Goal: Check status: Check status

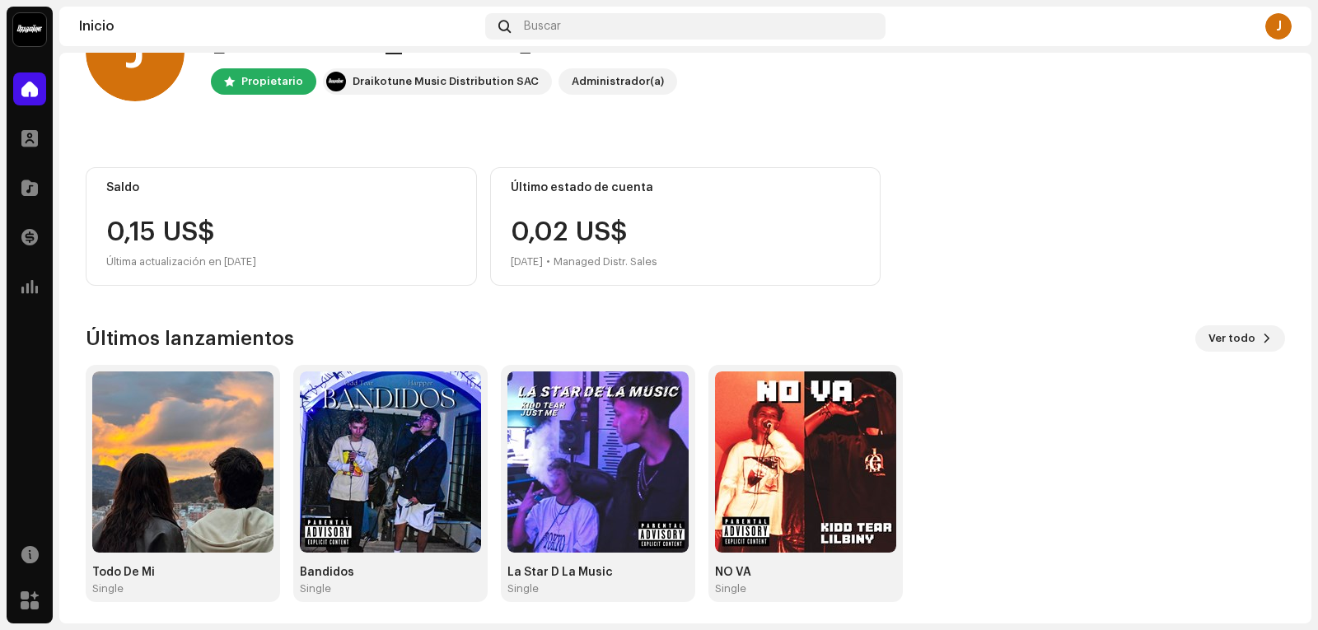
scroll to position [82, 0]
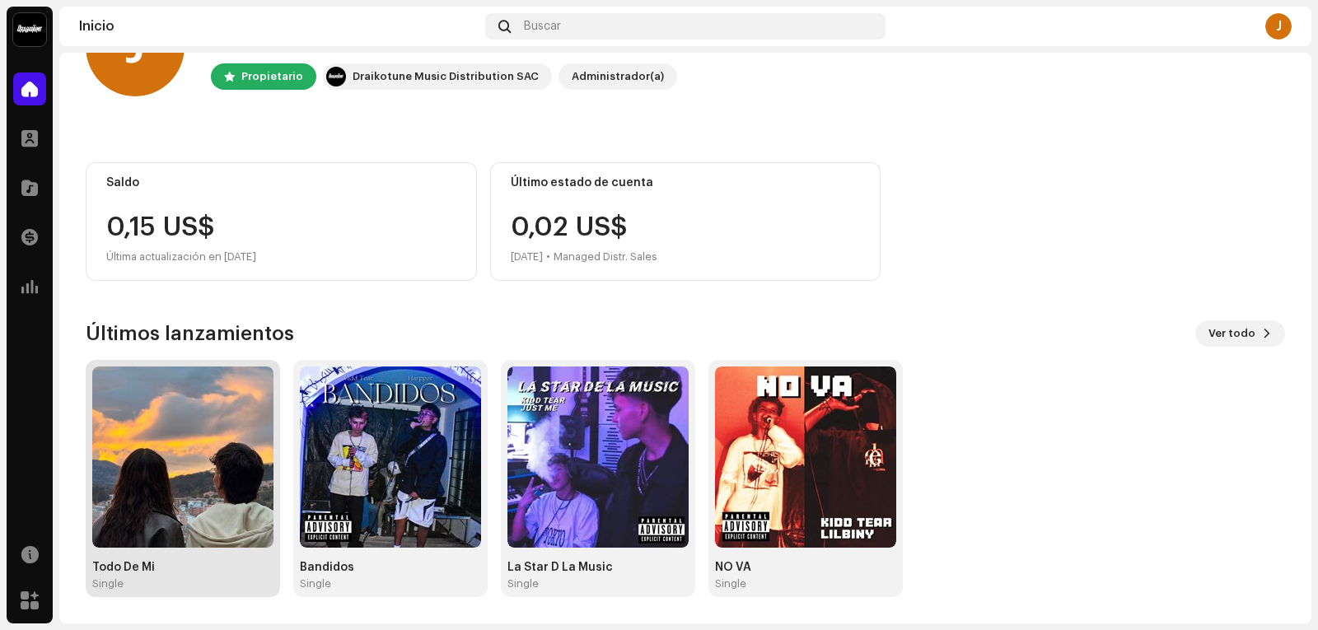
click at [174, 497] on img at bounding box center [182, 456] width 181 height 181
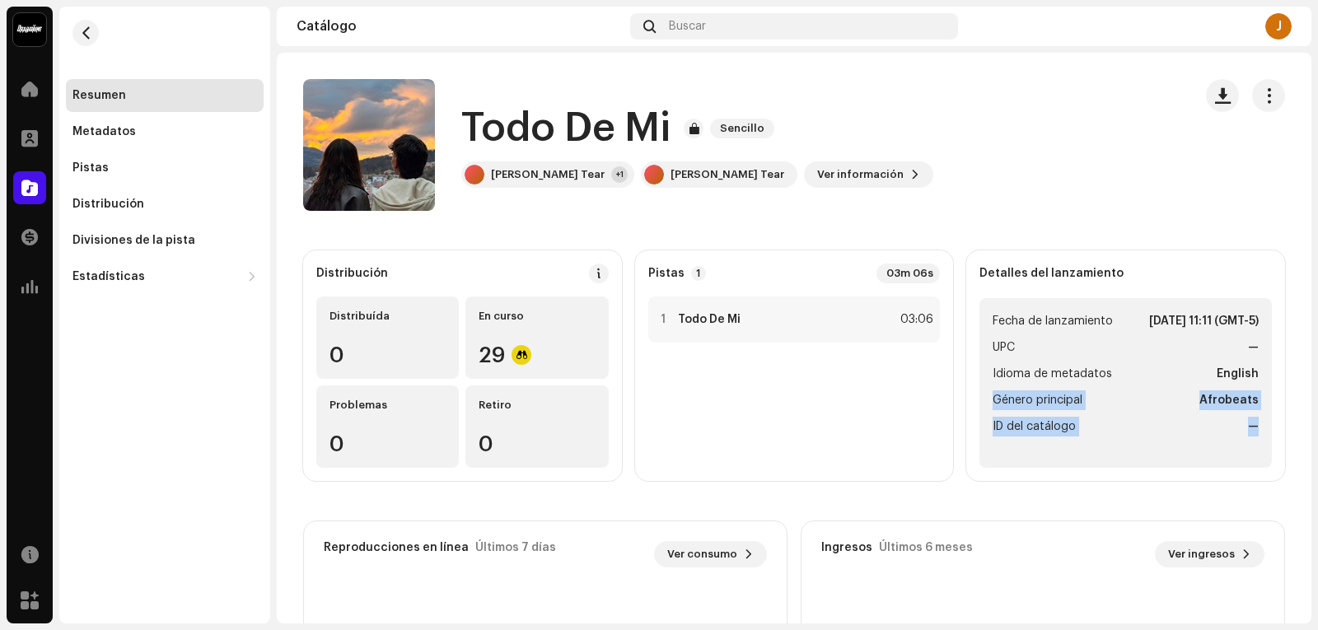
drag, startPoint x: 1312, startPoint y: 382, endPoint x: 1317, endPoint y: 428, distance: 46.4
click at [1317, 428] on div "[PERSON_NAME] Tear Inicio Perfil Catálogo Transacciones Estadísticas Recursos M…" at bounding box center [659, 315] width 1318 height 630
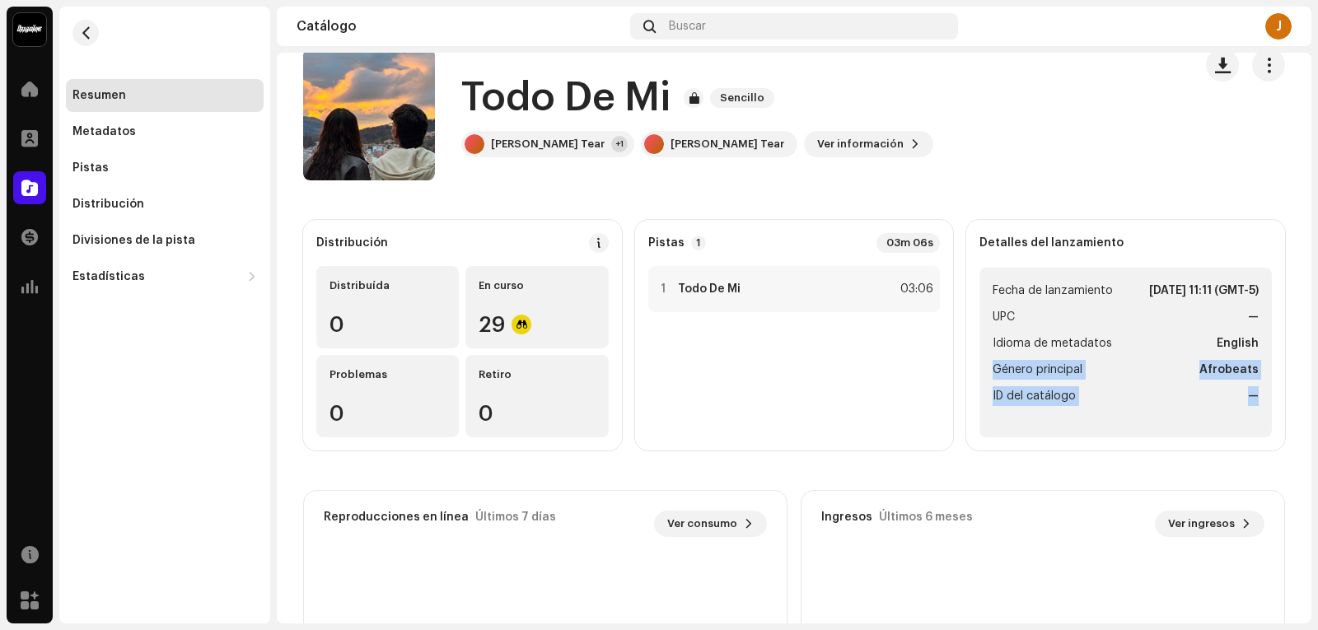
scroll to position [49, 0]
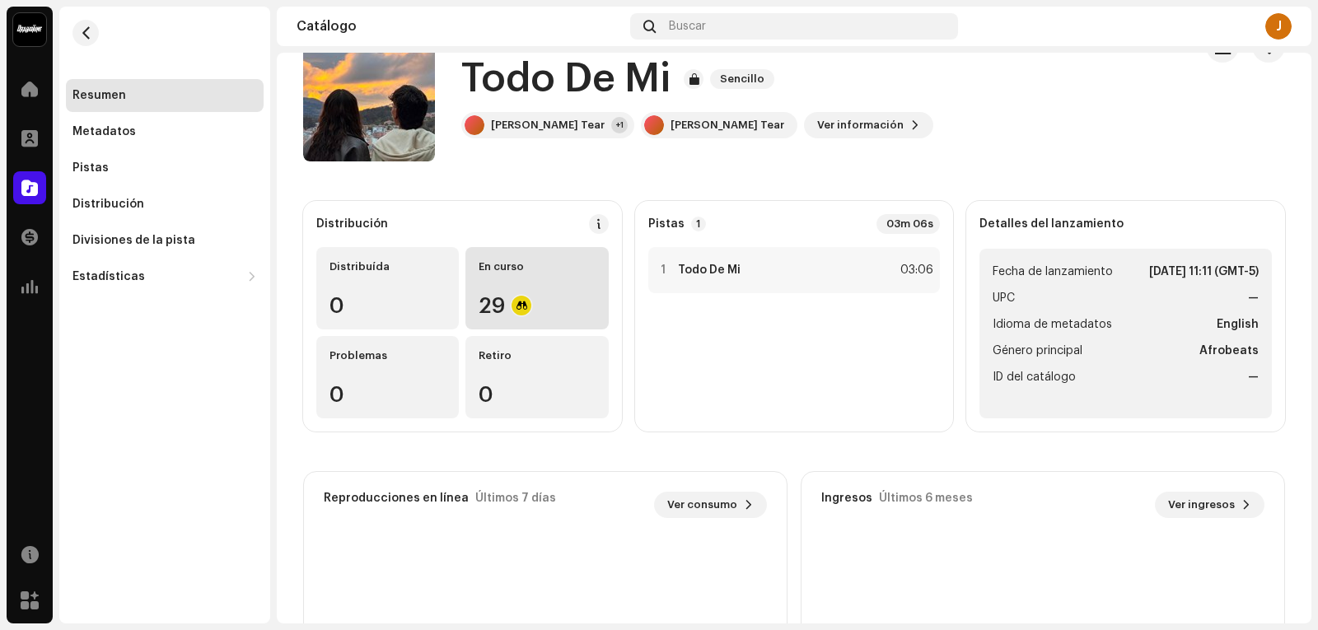
click at [539, 279] on div "En curso 29" at bounding box center [536, 288] width 142 height 82
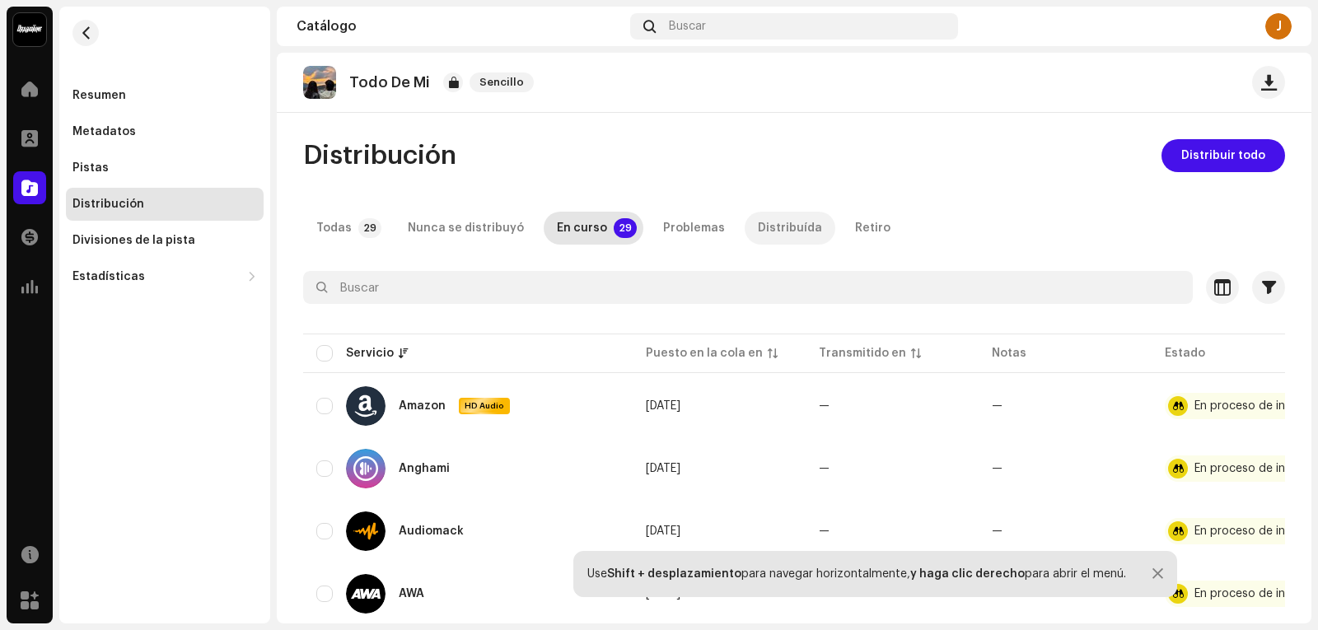
click at [784, 229] on div "Distribuída" at bounding box center [790, 228] width 64 height 33
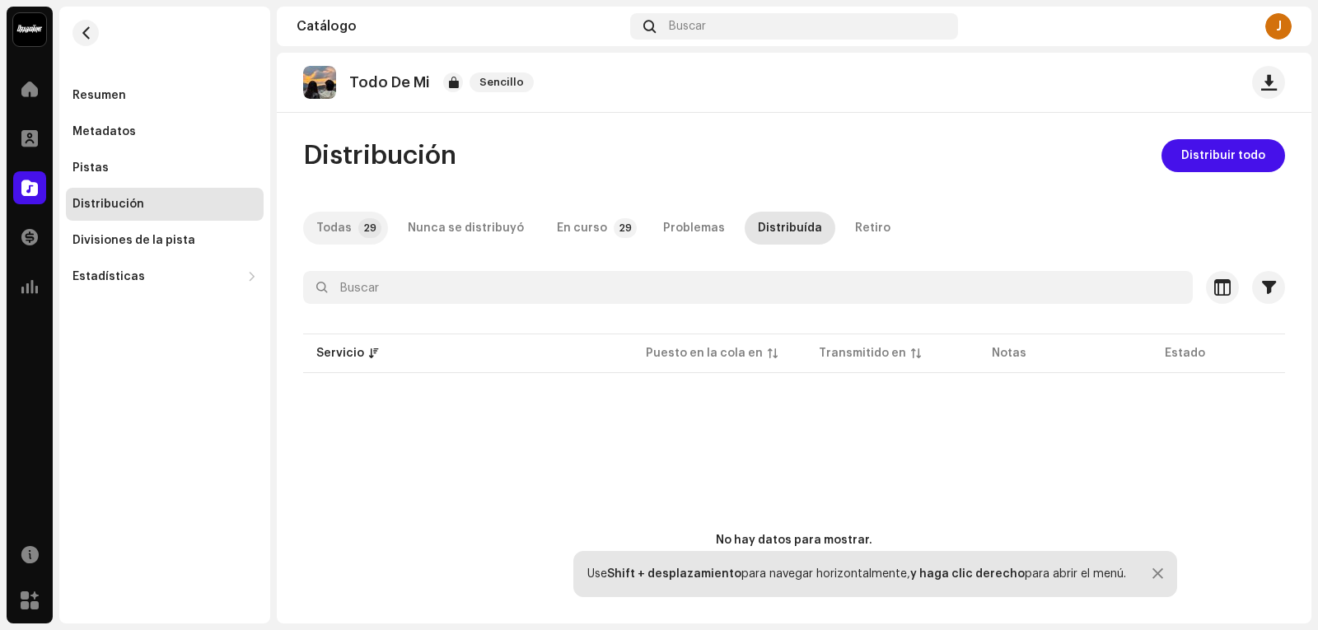
click at [335, 236] on div "Todas" at bounding box center [333, 228] width 35 height 33
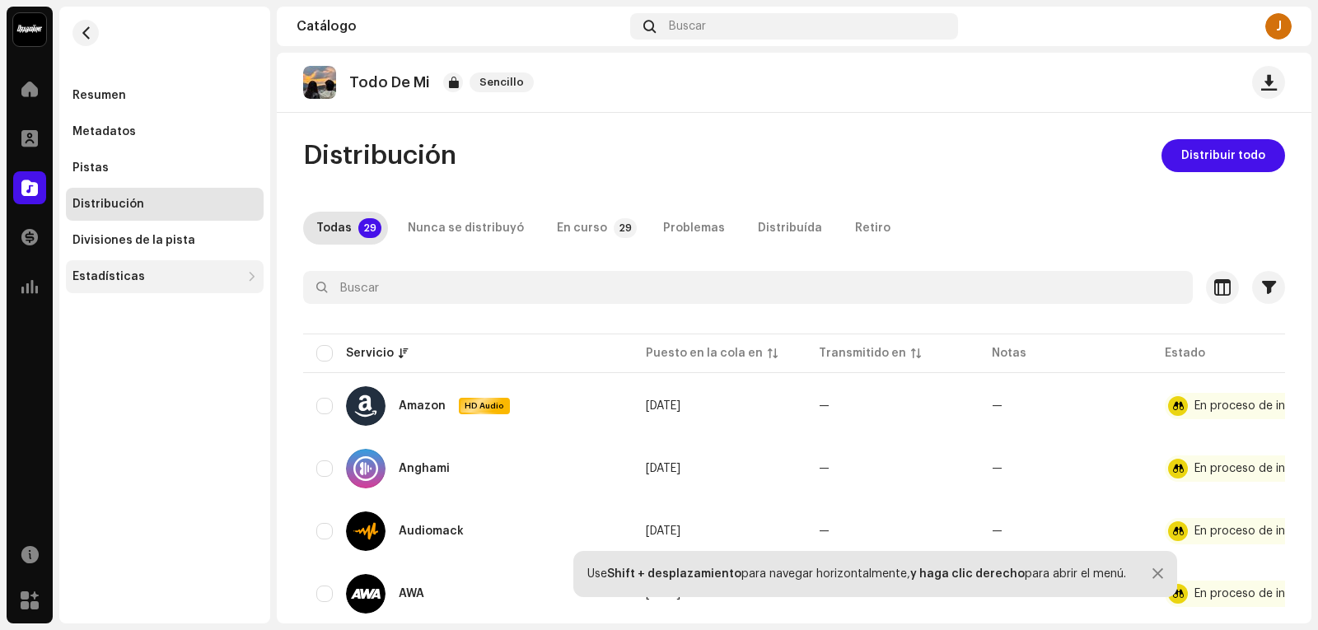
click at [146, 268] on div "Estadísticas" at bounding box center [165, 276] width 198 height 33
